Goal: Obtain resource: Obtain resource

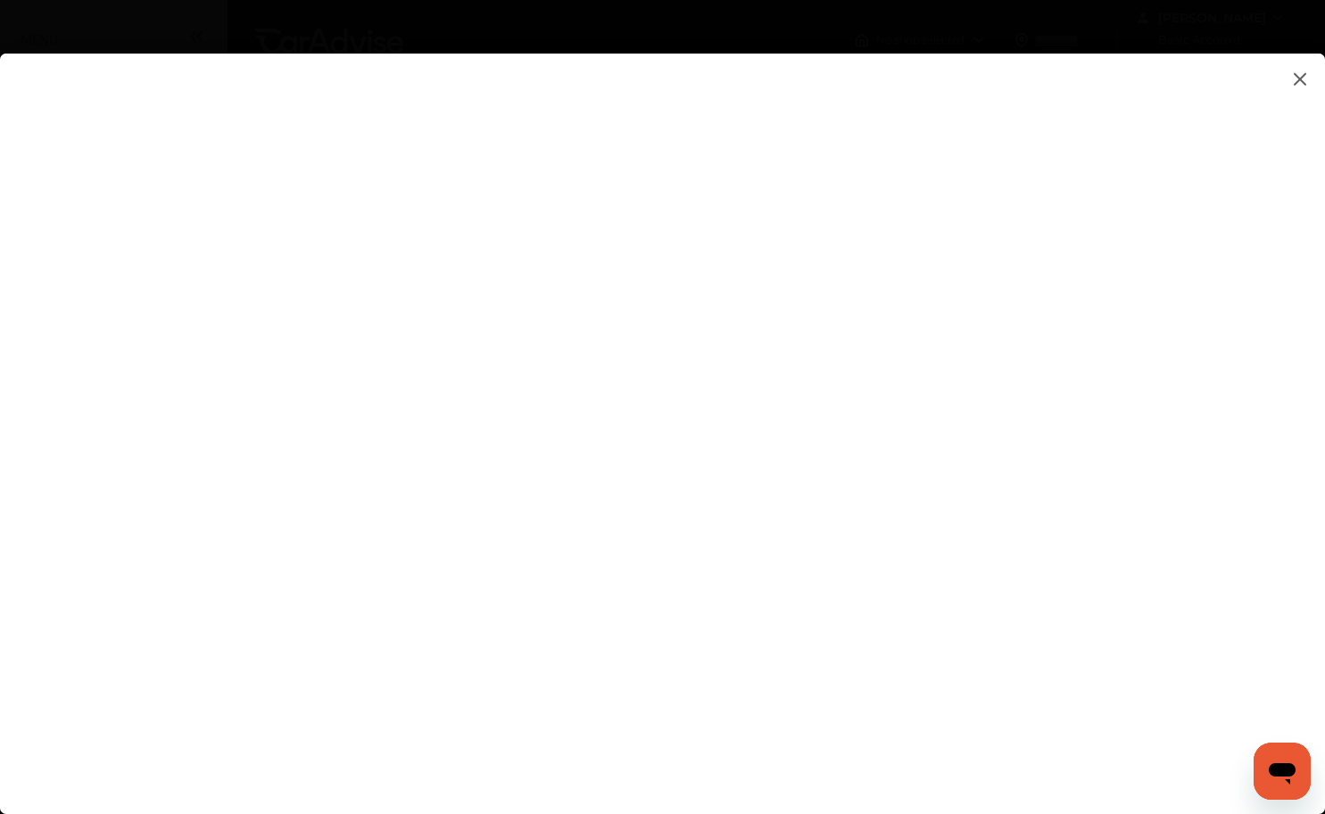
click at [1146, 551] on flutter-view at bounding box center [662, 416] width 1325 height 725
click at [1307, 410] on flutter-view at bounding box center [662, 416] width 1325 height 725
click at [1242, 214] on flutter-view at bounding box center [662, 416] width 1325 height 725
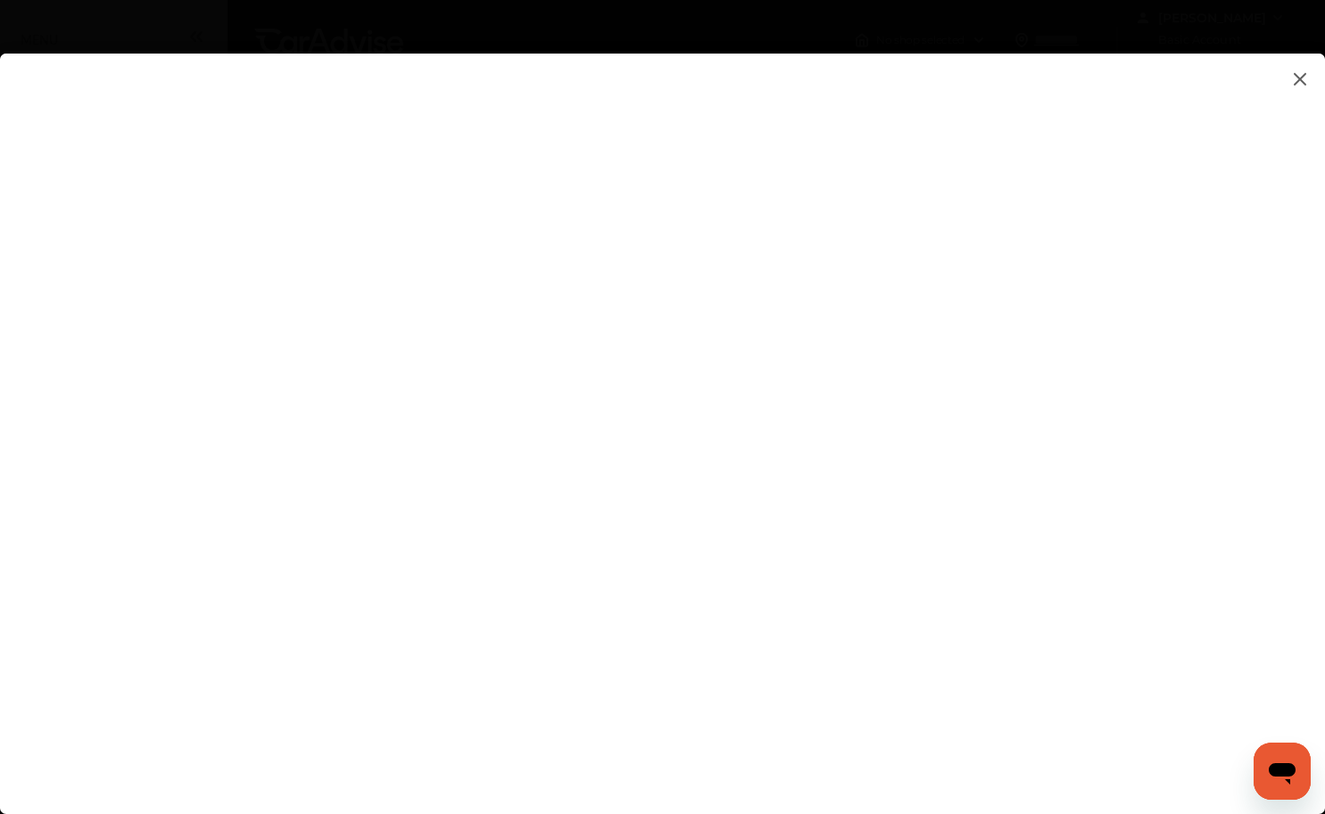
click at [1202, 225] on flutter-view at bounding box center [662, 416] width 1325 height 725
click at [612, 290] on flutter-view at bounding box center [662, 416] width 1325 height 725
click at [908, 695] on flutter-view at bounding box center [662, 416] width 1325 height 725
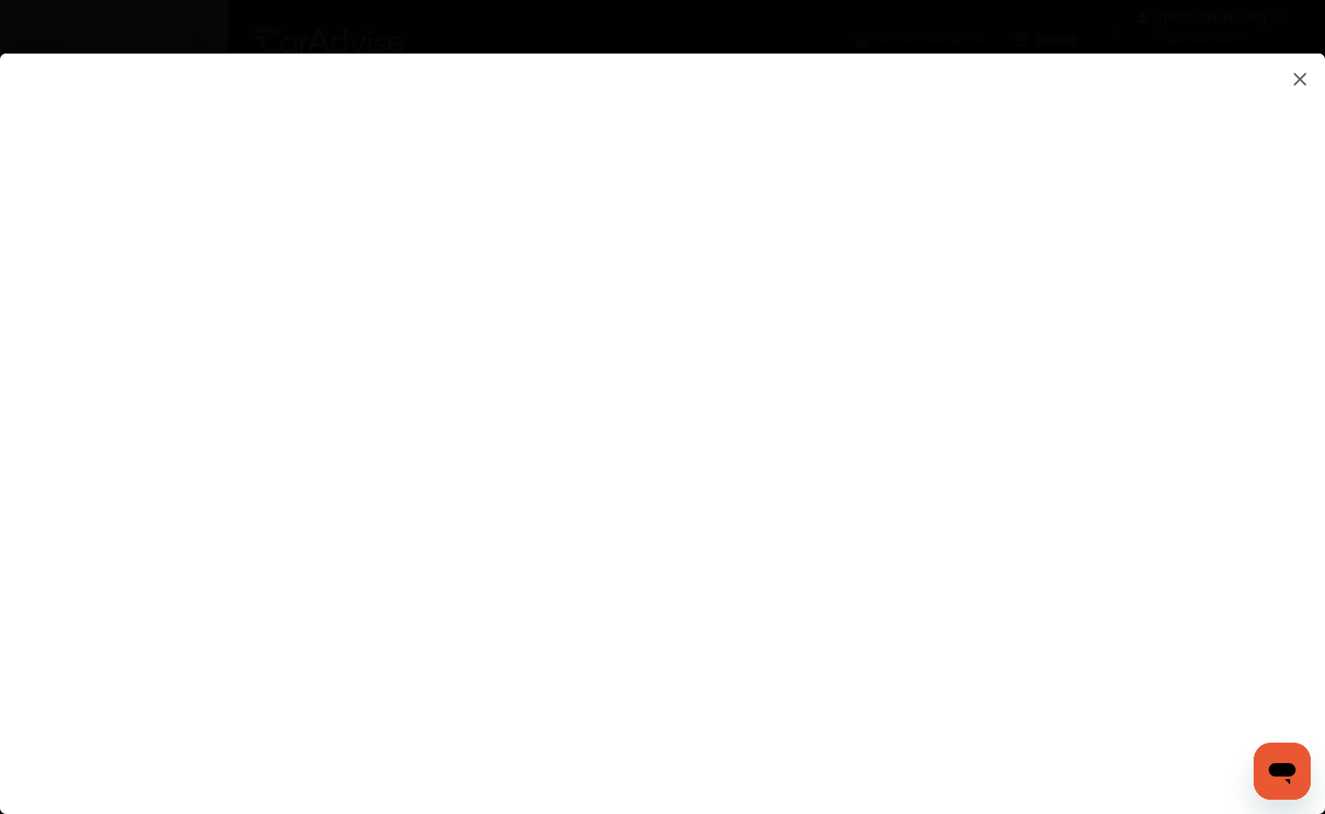
click at [745, 512] on flutter-view at bounding box center [662, 416] width 1325 height 725
